Goal: Check status: Check status

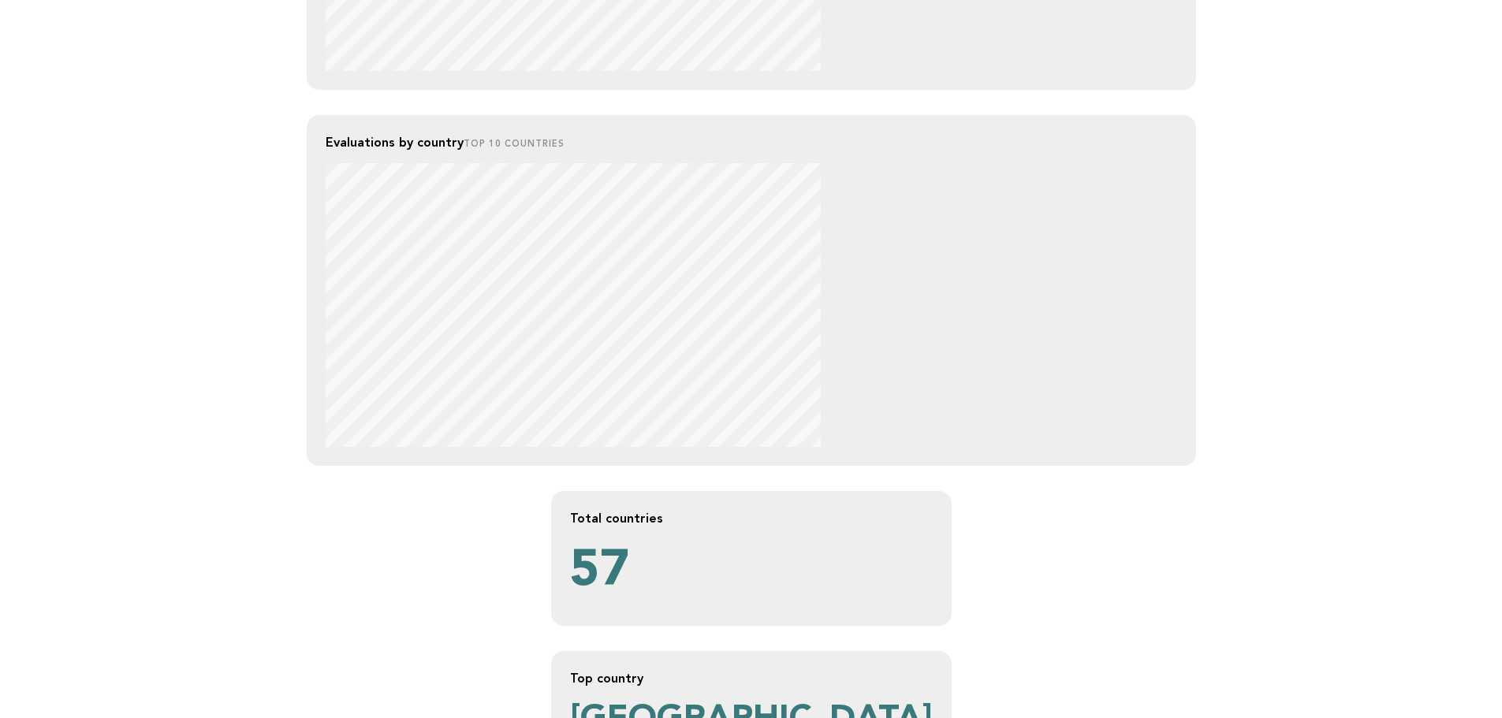
scroll to position [854, 0]
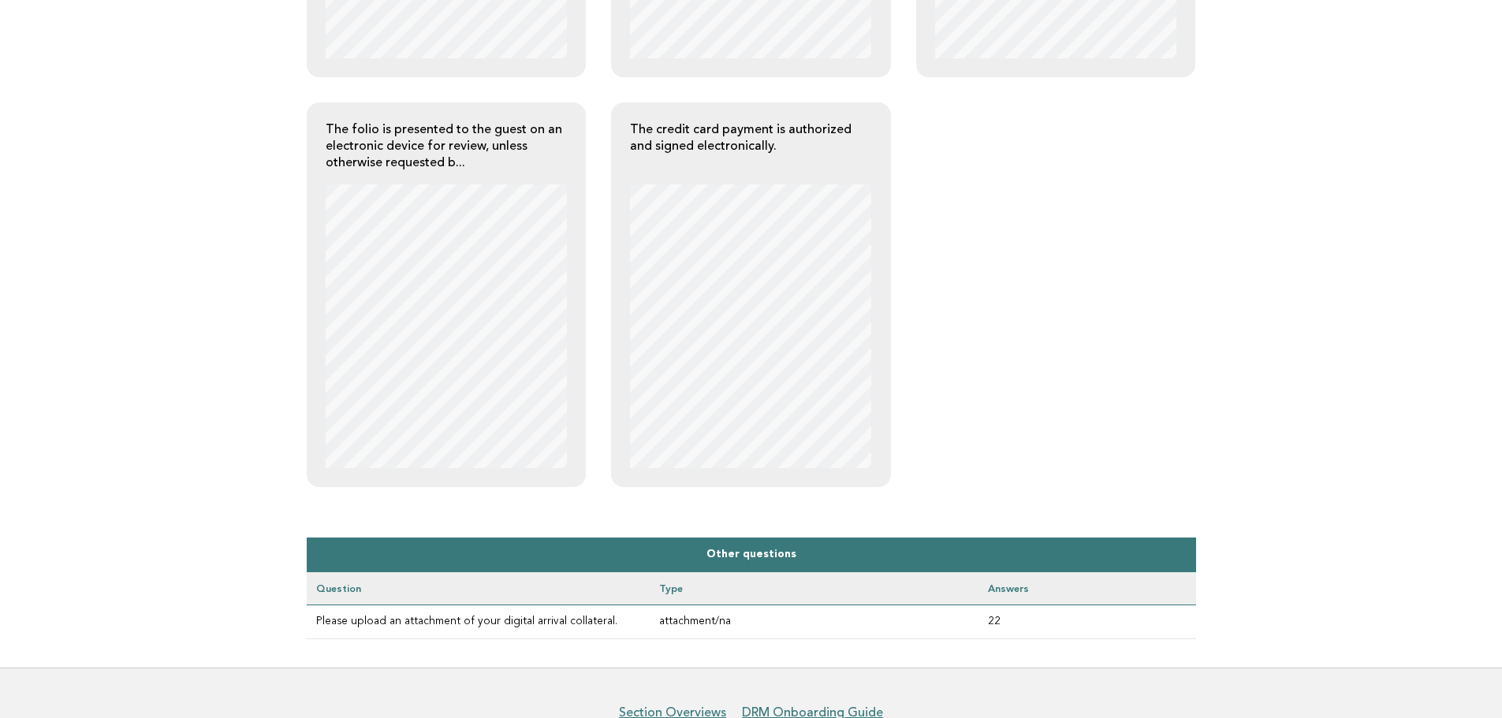
scroll to position [712, 0]
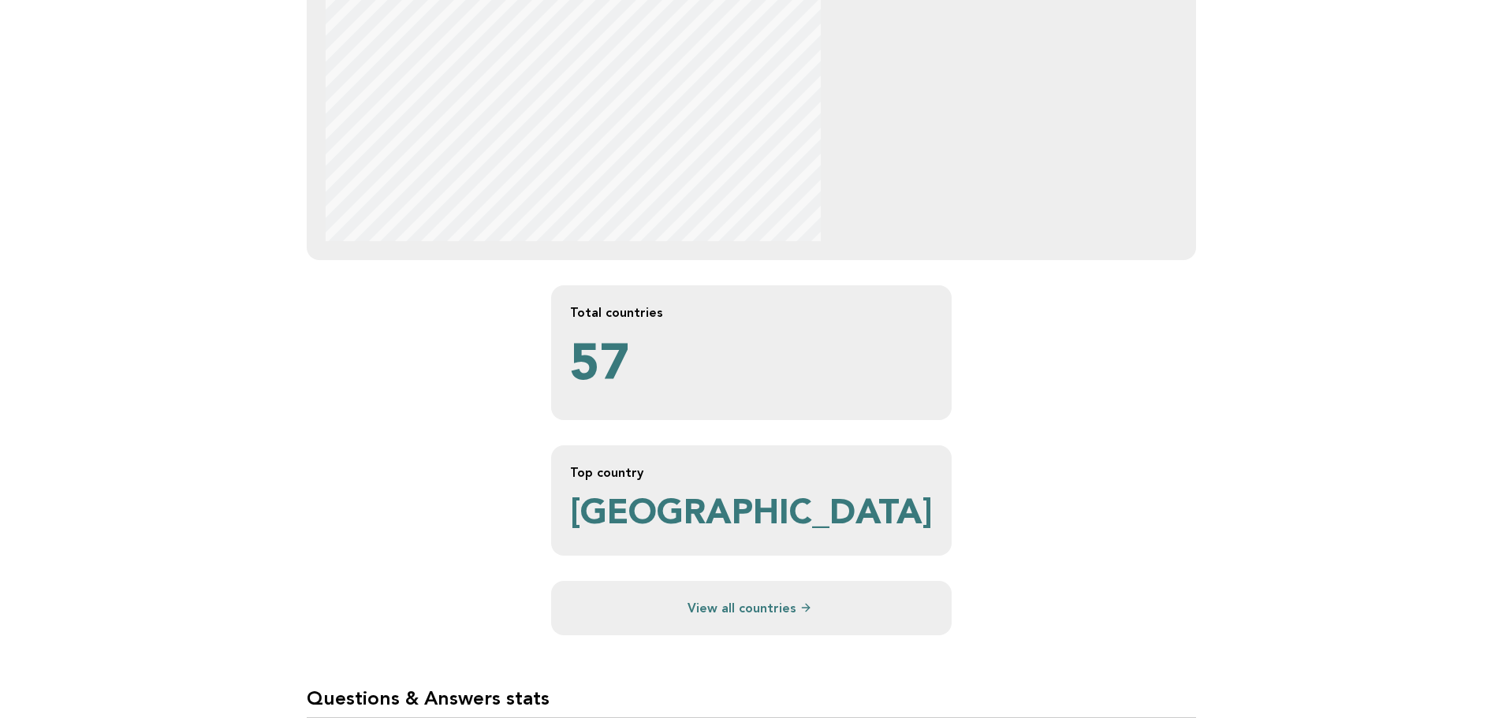
scroll to position [1090, 0]
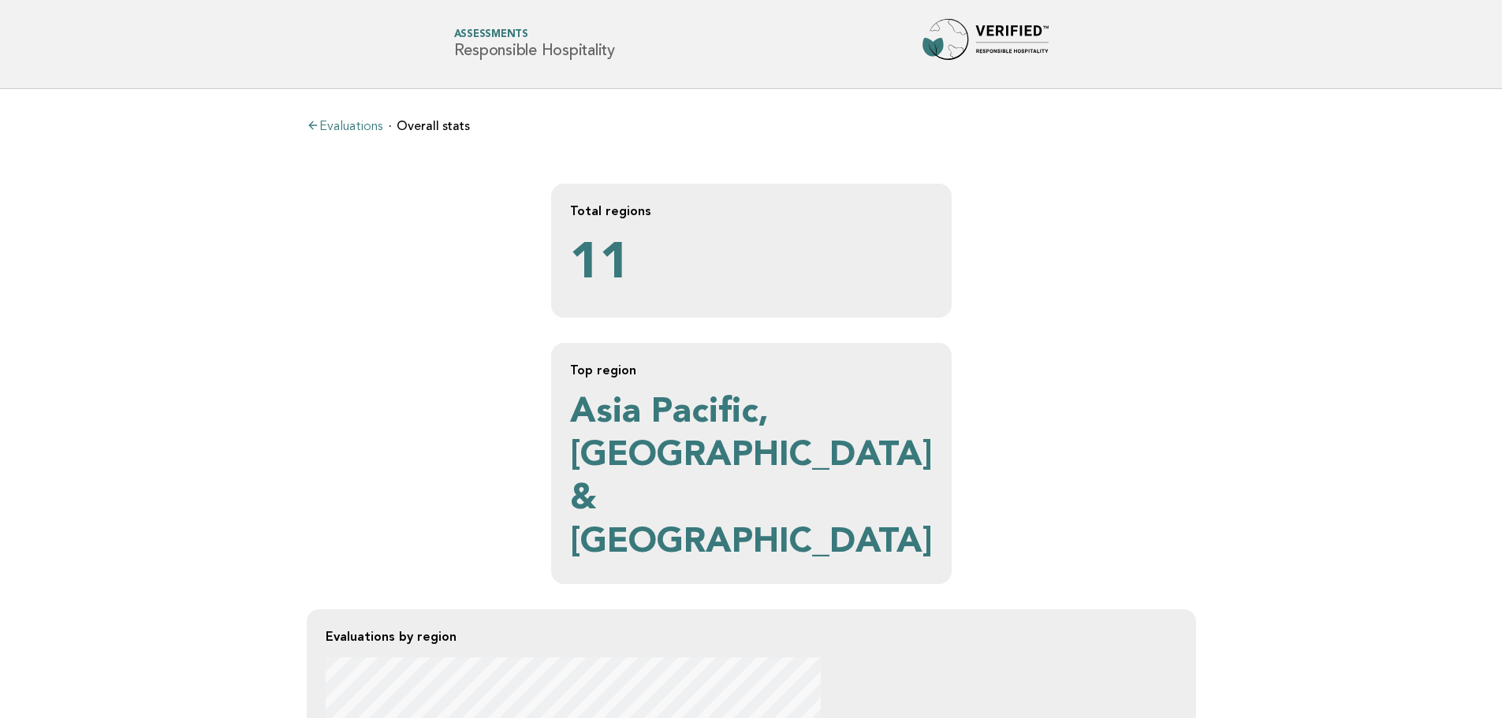
click at [361, 125] on link "Evaluations" at bounding box center [345, 127] width 76 height 13
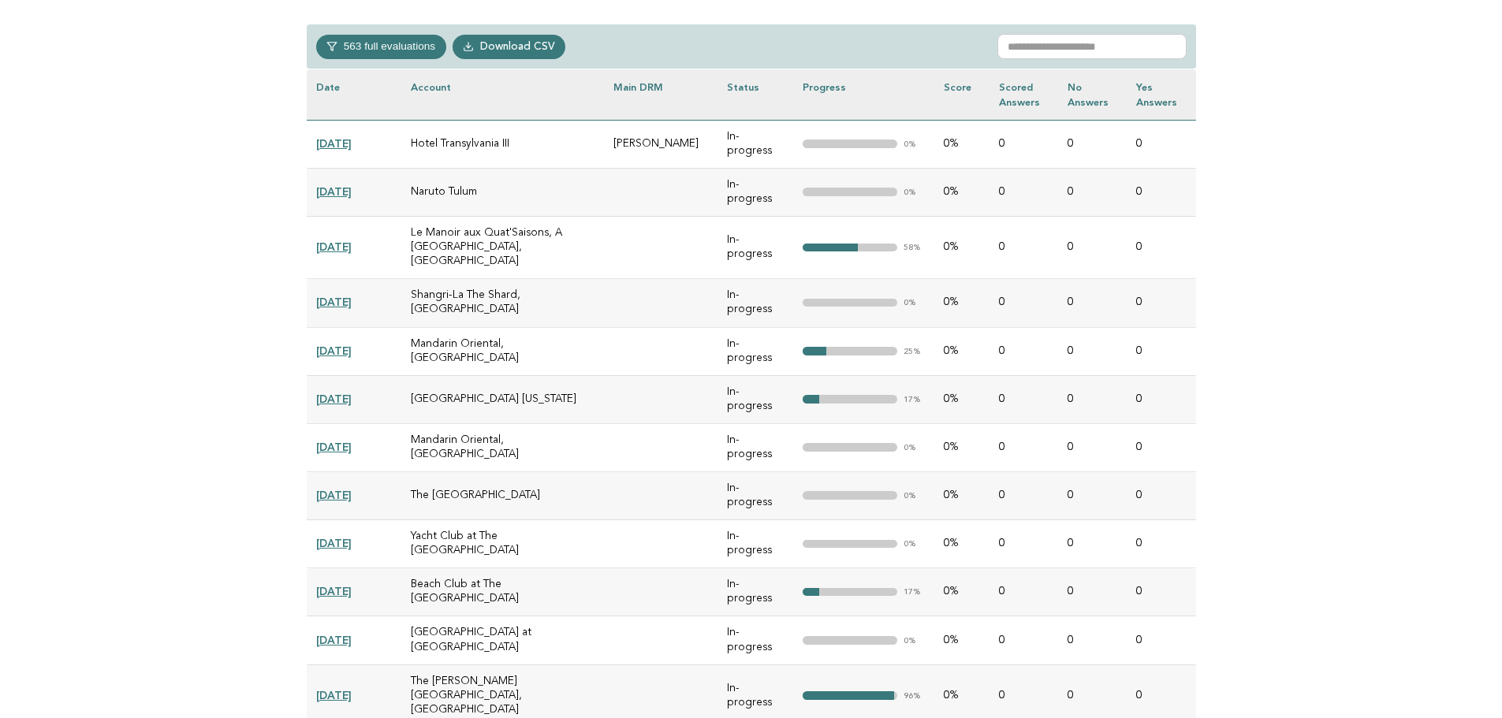
scroll to position [710, 0]
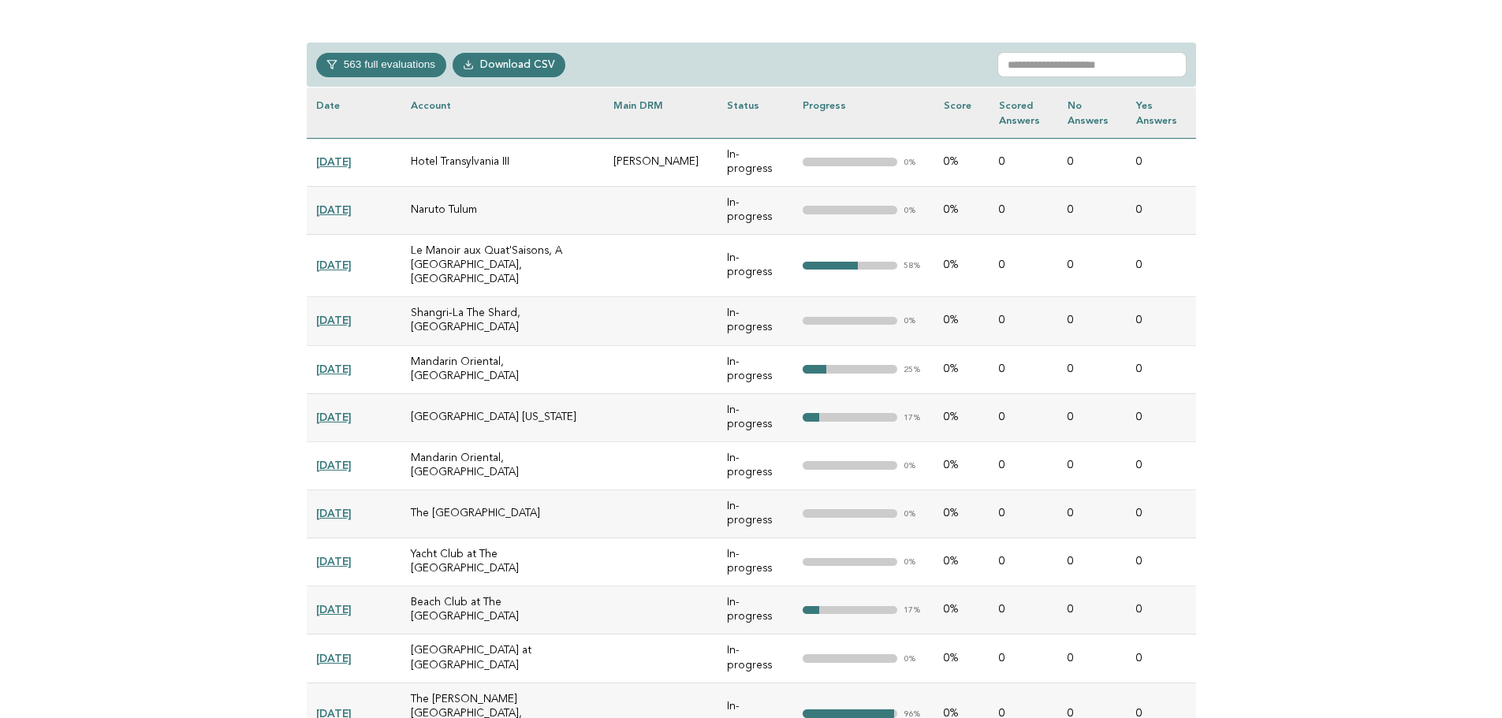
click at [348, 259] on link "2025-04-05" at bounding box center [333, 265] width 35 height 13
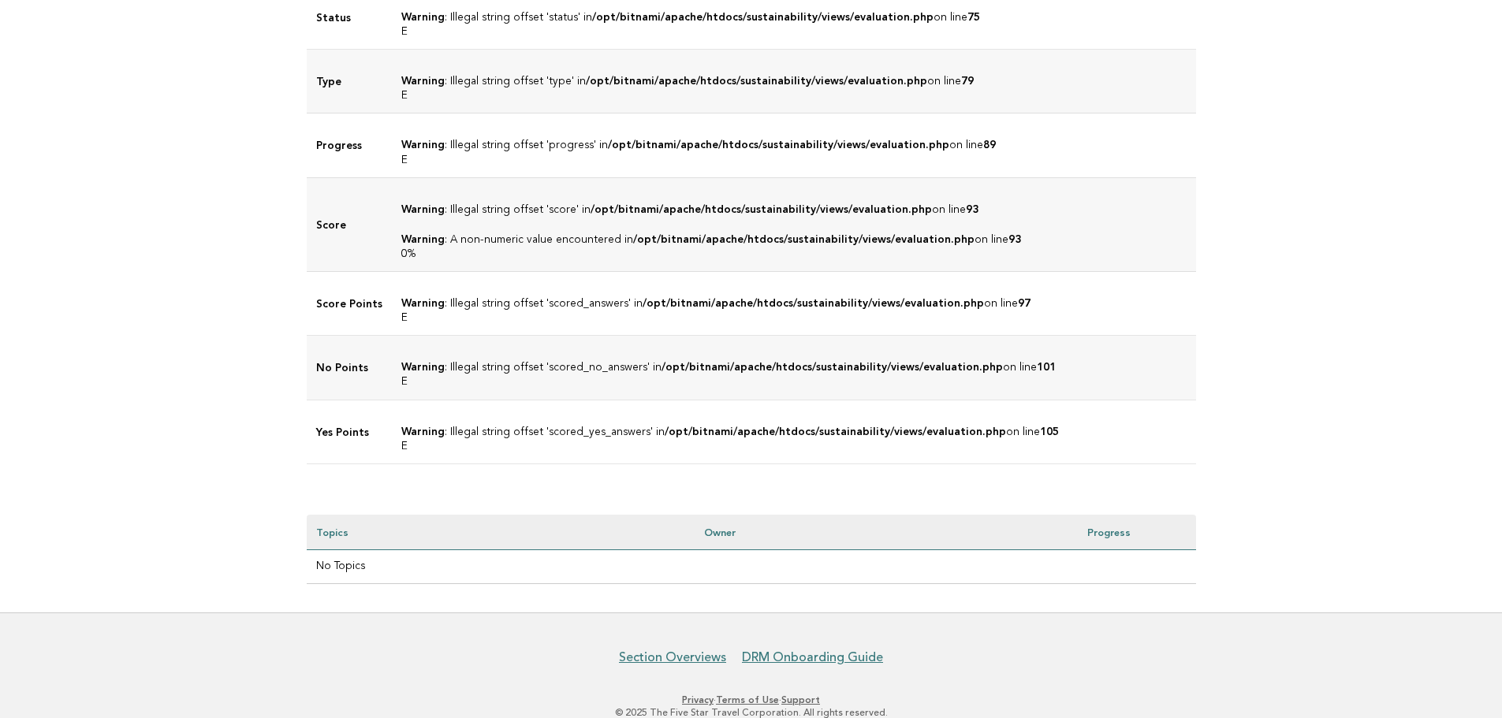
scroll to position [598, 0]
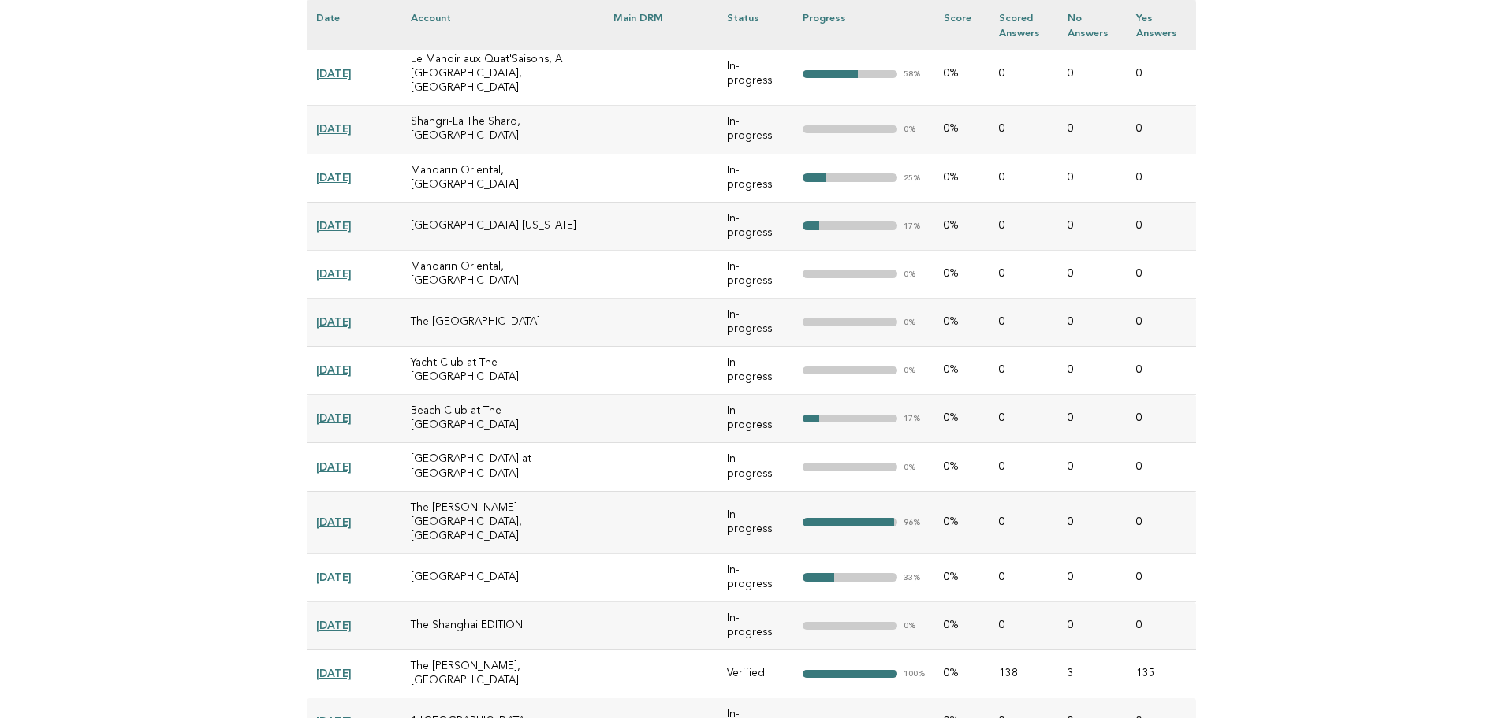
scroll to position [788, 0]
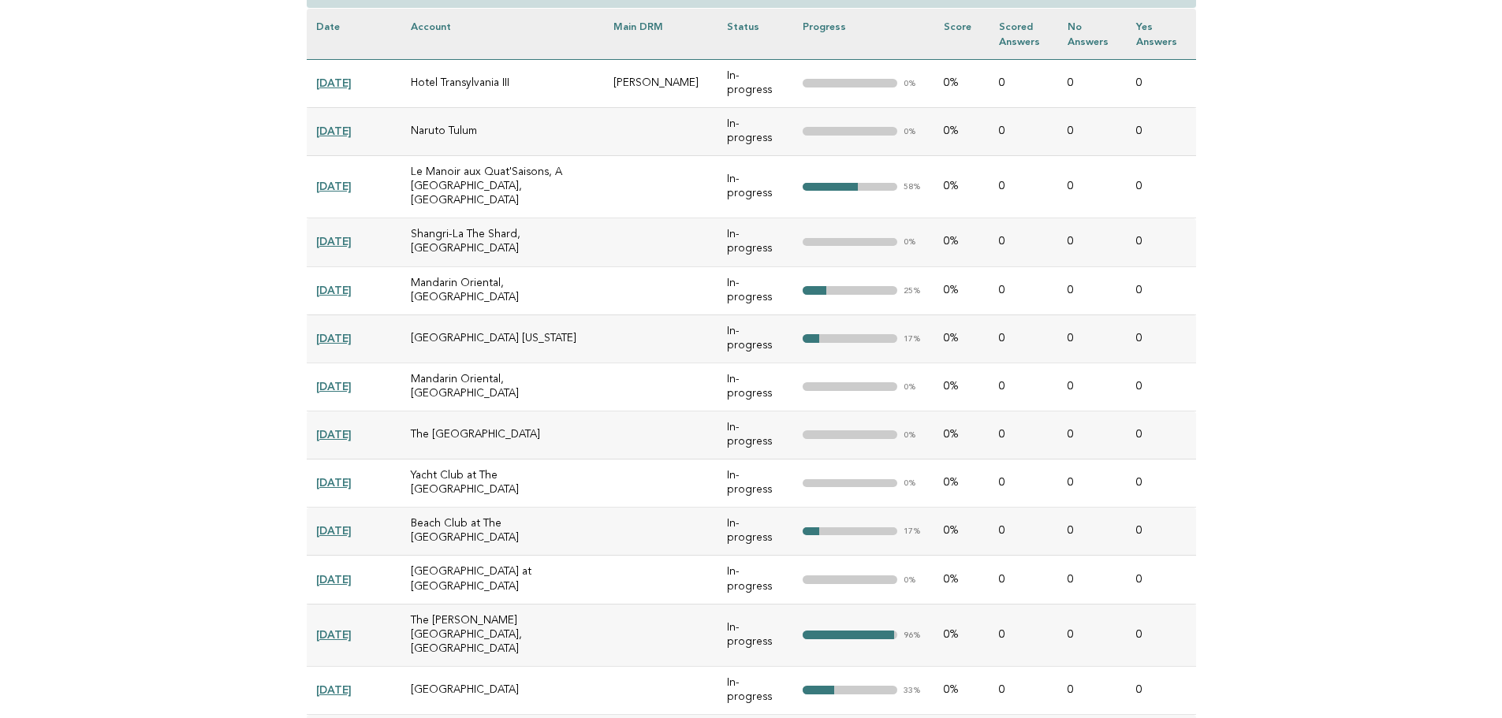
click at [352, 332] on link "[DATE]" at bounding box center [333, 338] width 35 height 13
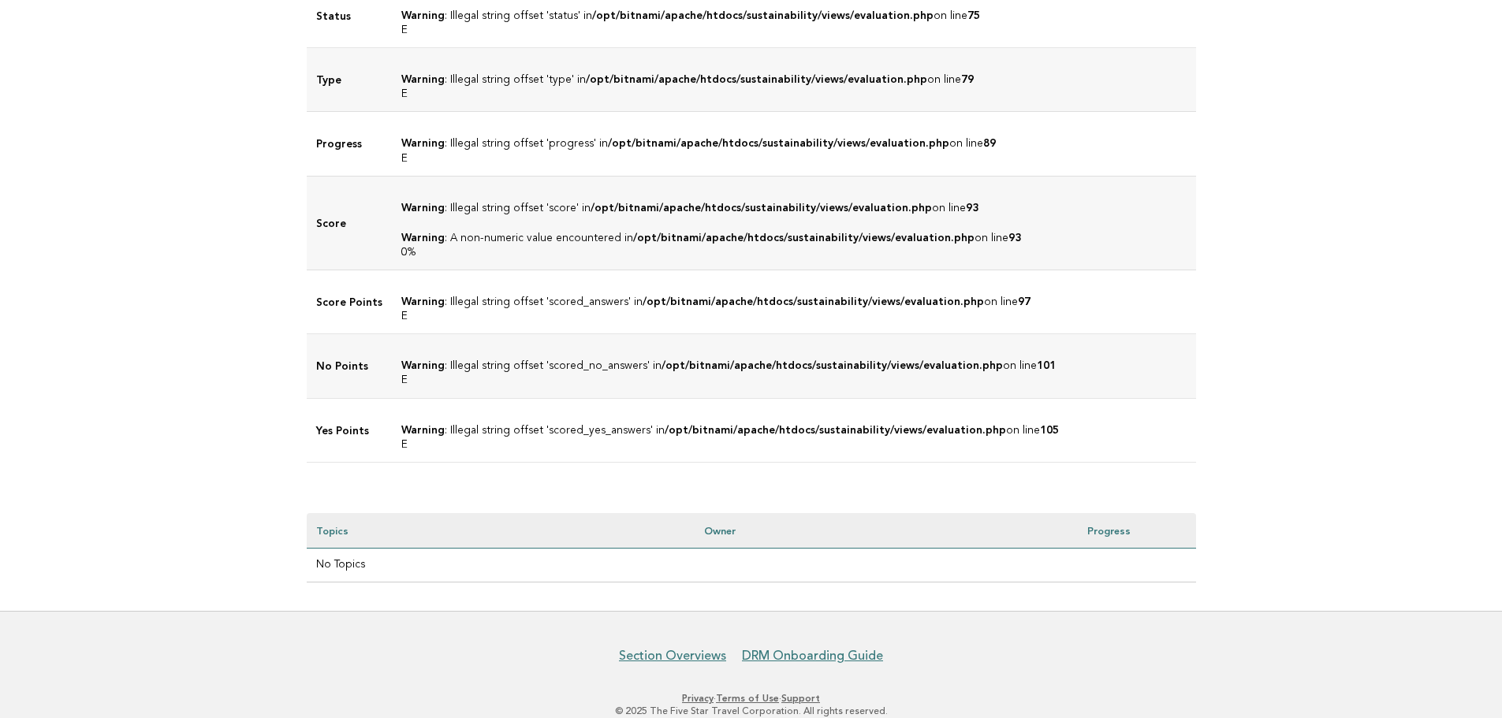
scroll to position [598, 0]
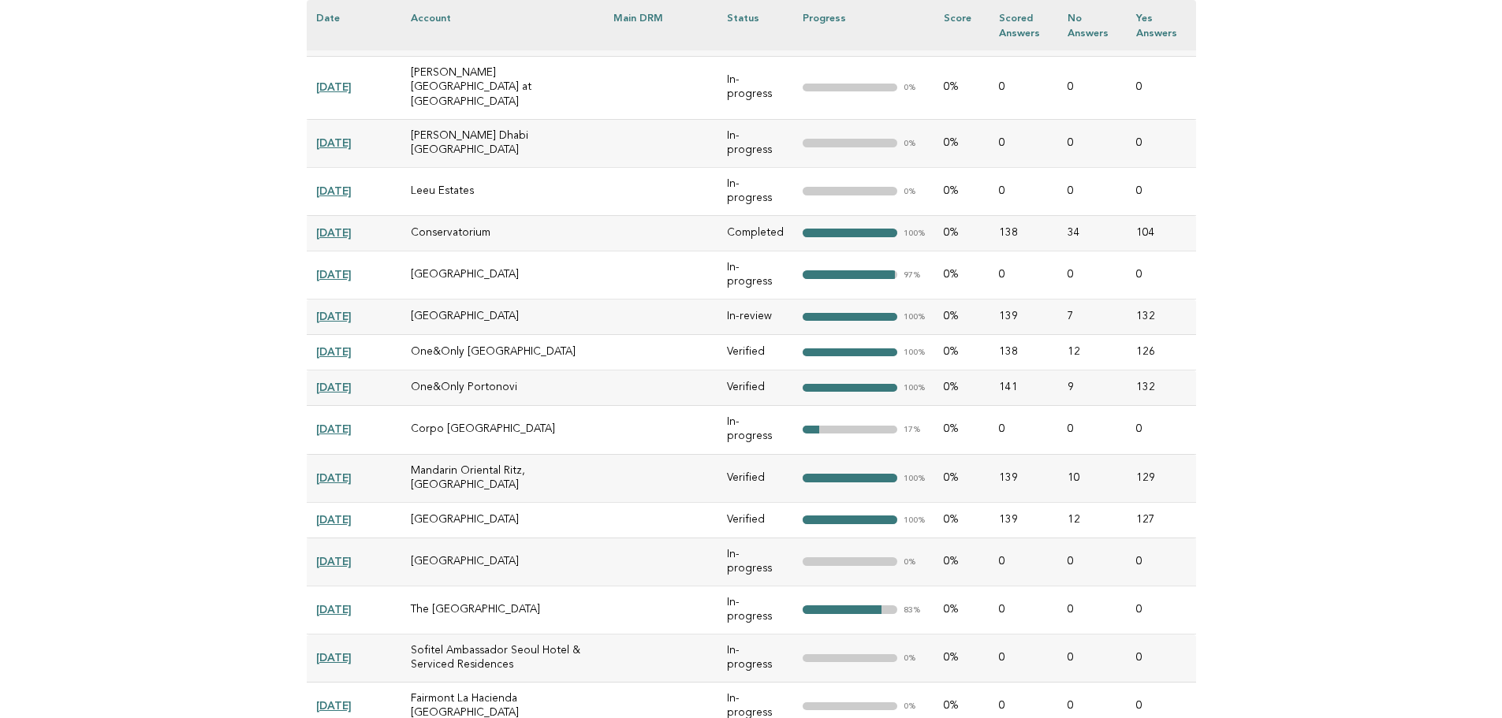
scroll to position [1971, 0]
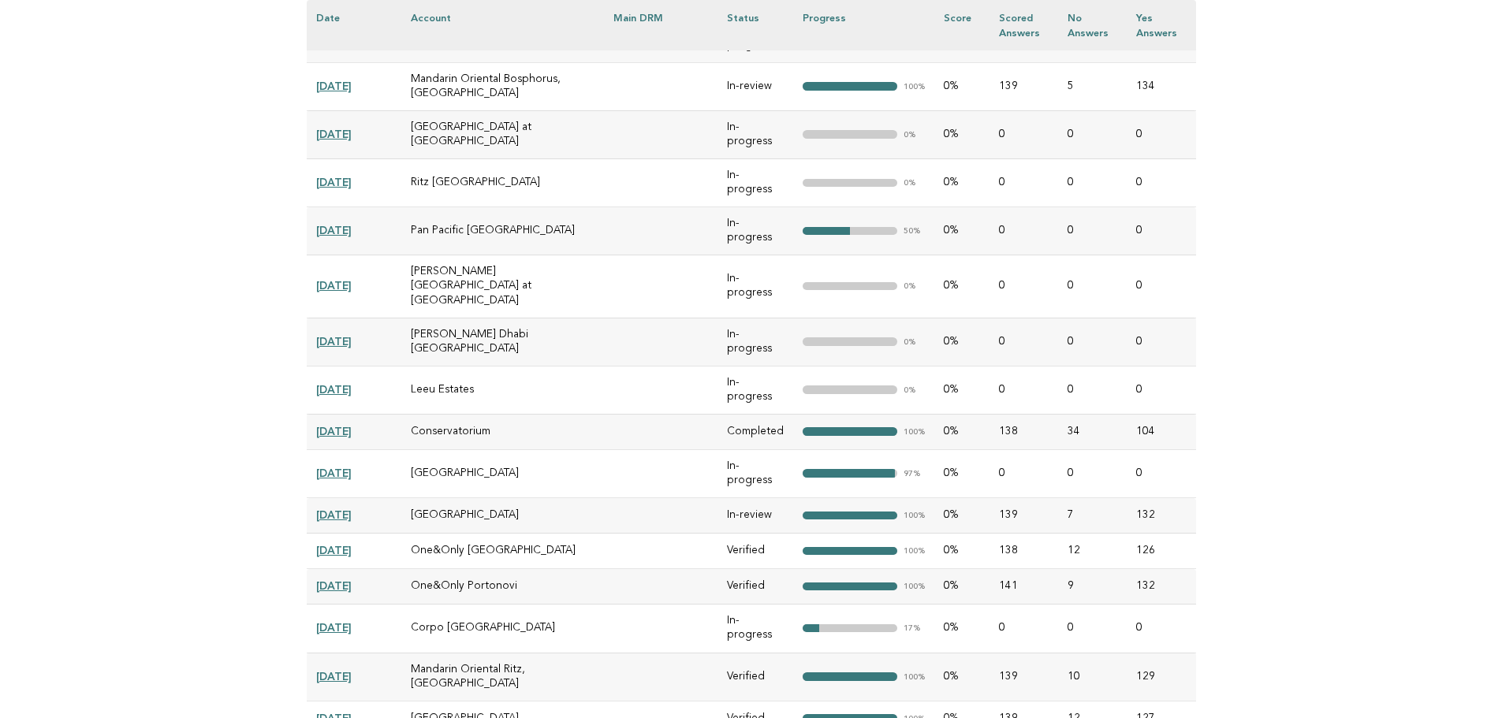
click at [342, 712] on link "[DATE]" at bounding box center [333, 718] width 35 height 13
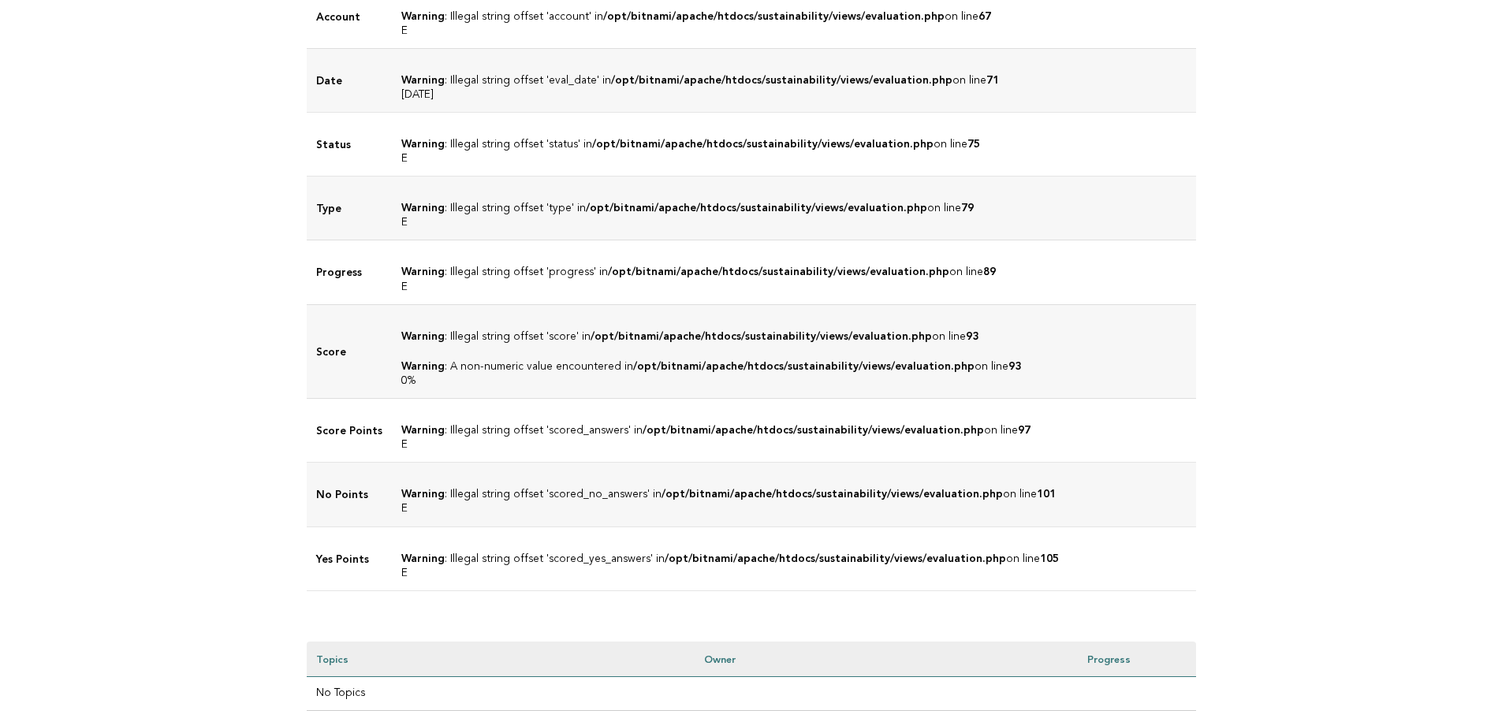
scroll to position [473, 0]
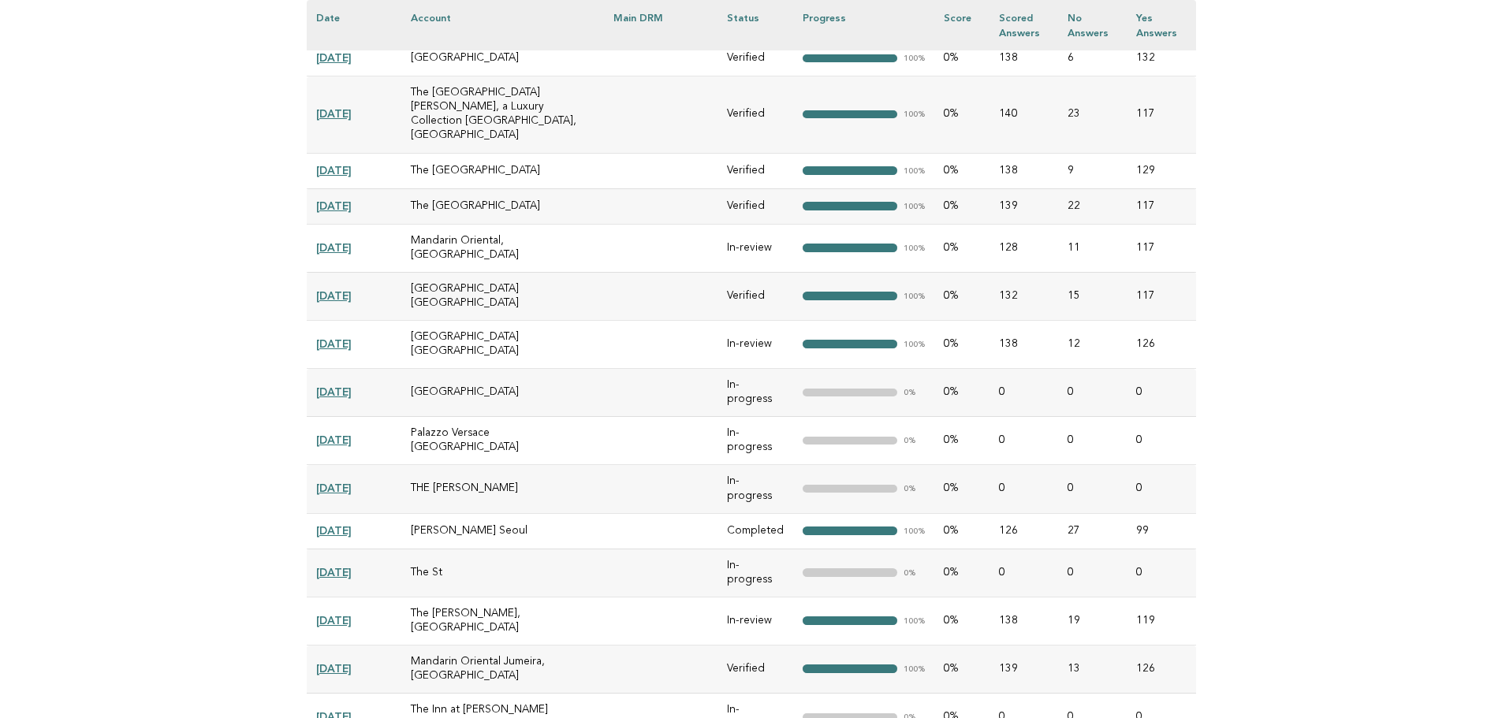
scroll to position [10293, 0]
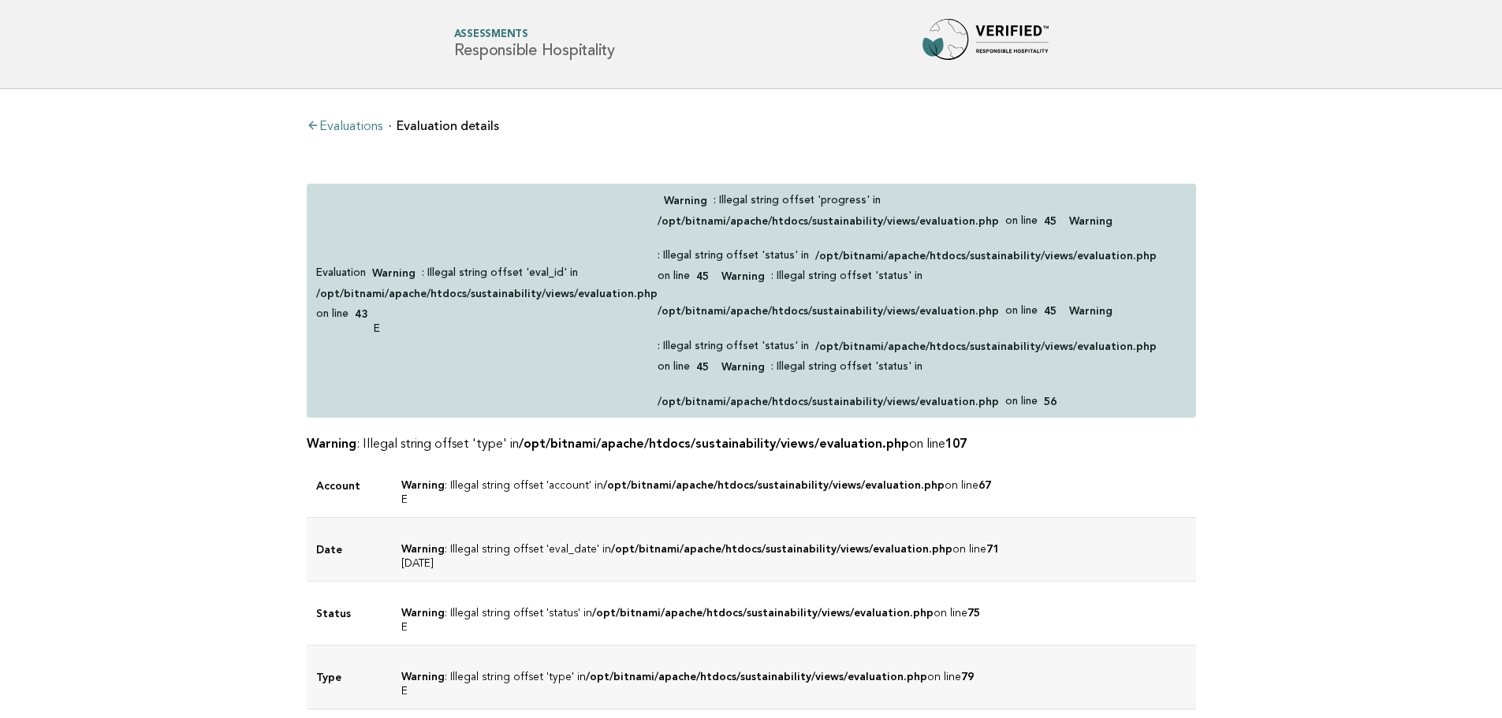
scroll to position [598, 0]
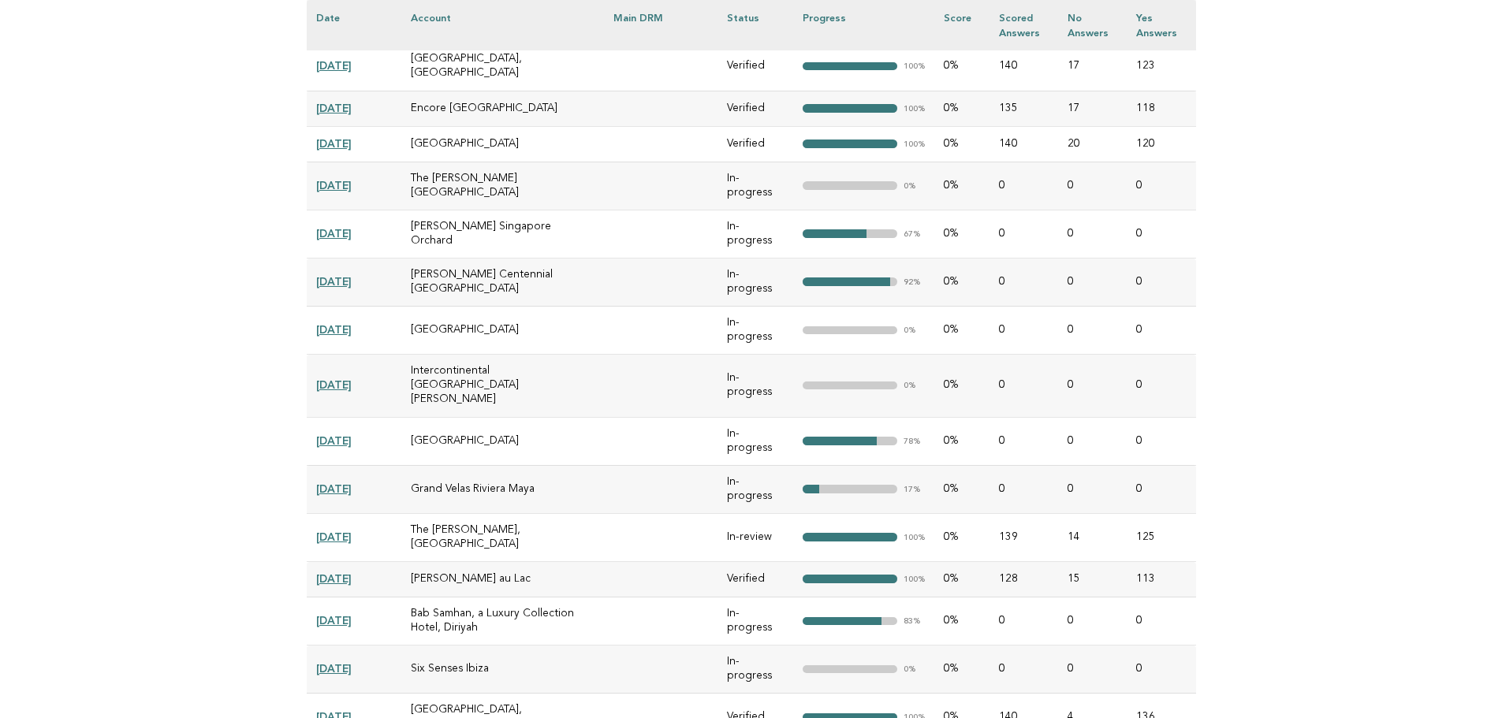
scroll to position [5405, 0]
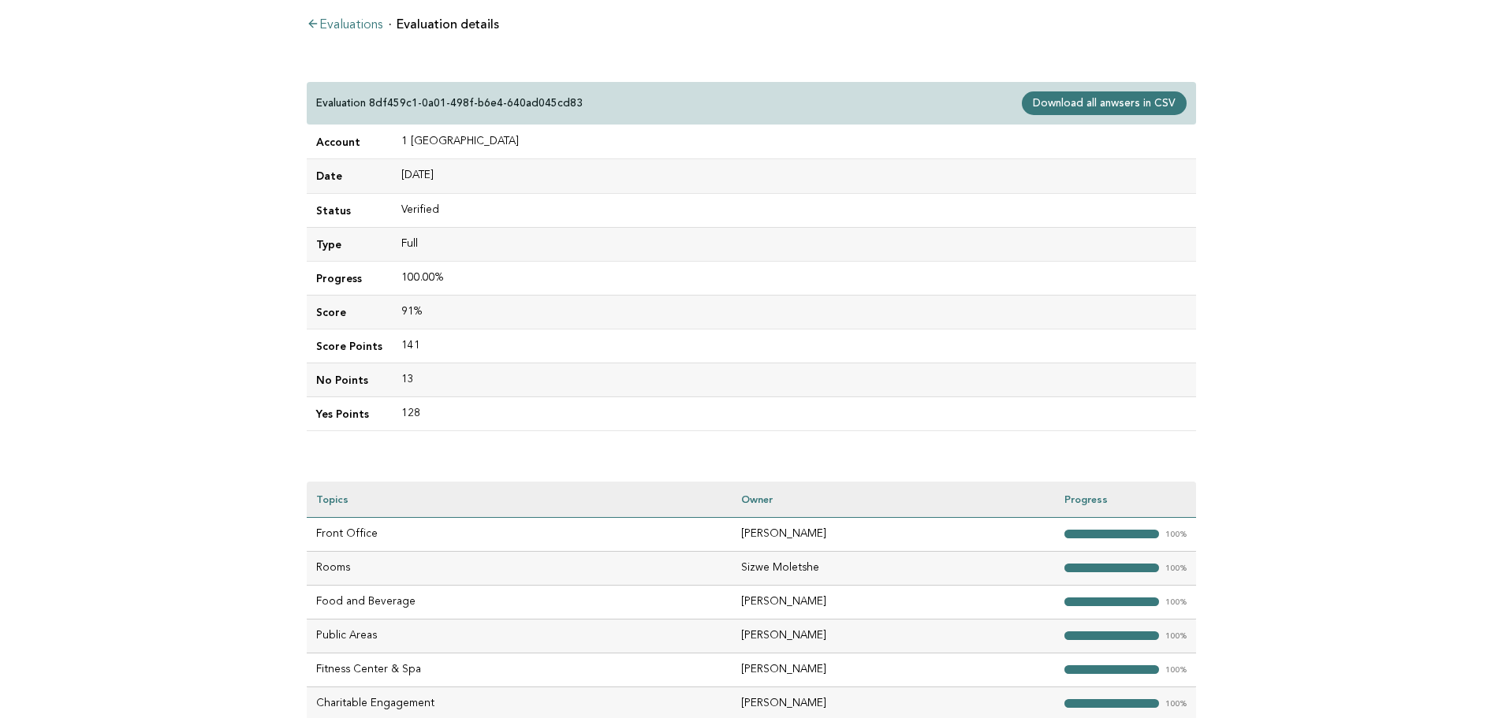
scroll to position [270, 0]
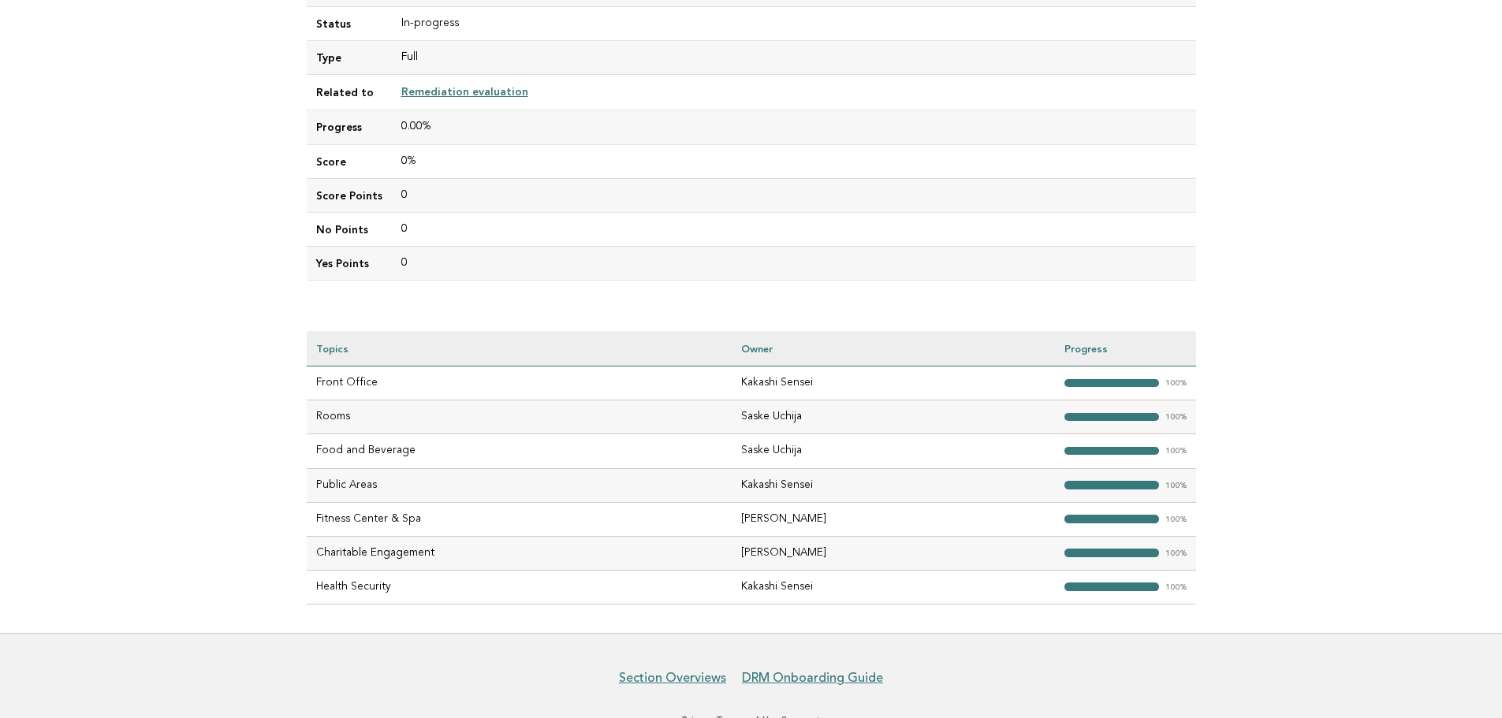
scroll to position [251, 0]
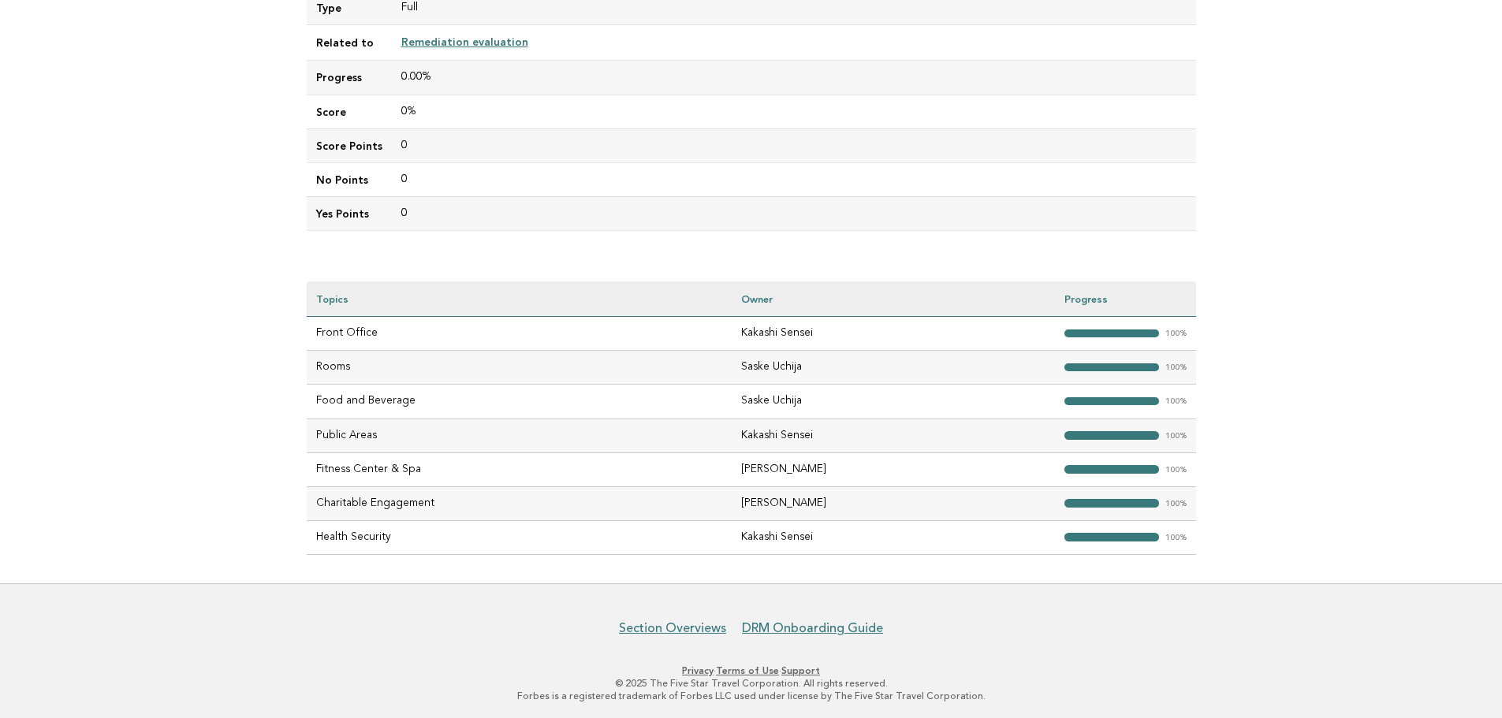
scroll to position [330, 0]
